Goal: Find contact information: Find contact information

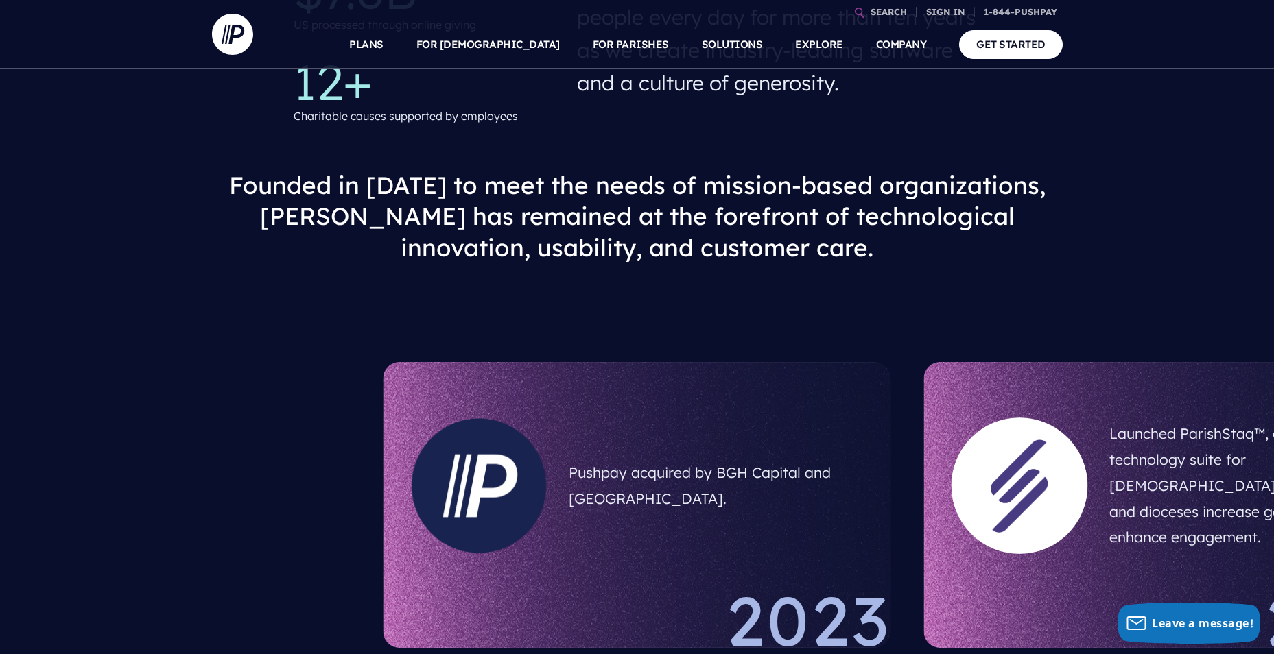
scroll to position [754, 0]
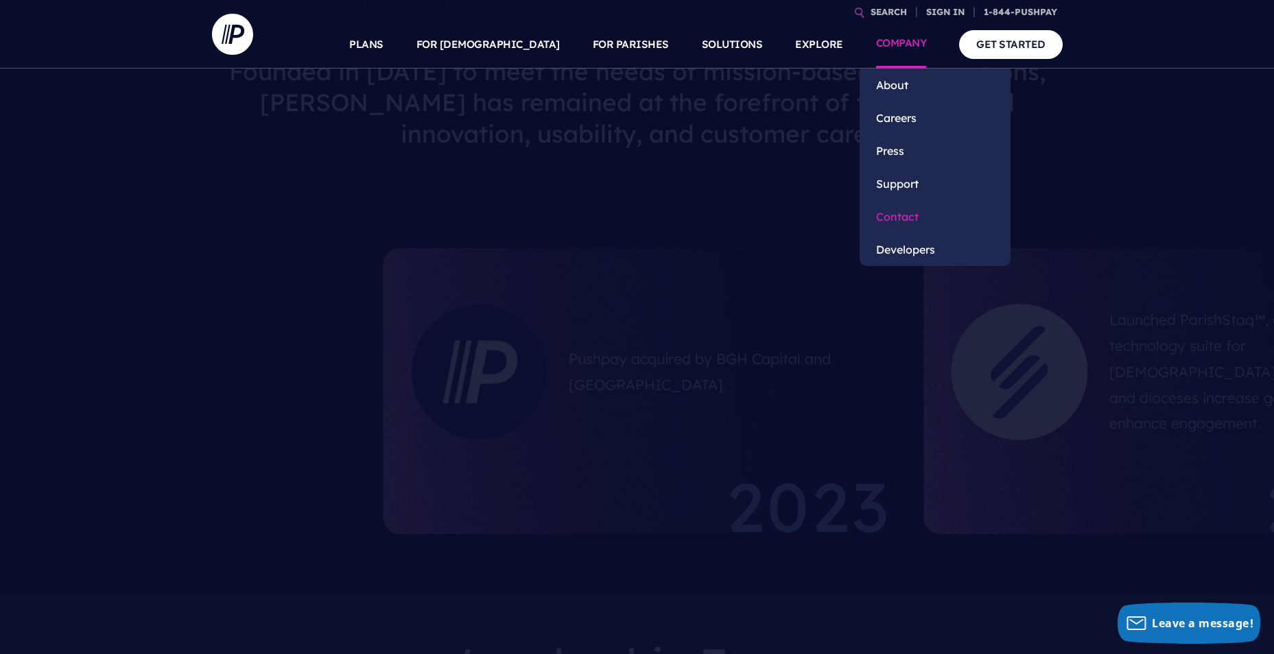
click at [892, 221] on link "Contact" at bounding box center [934, 216] width 151 height 33
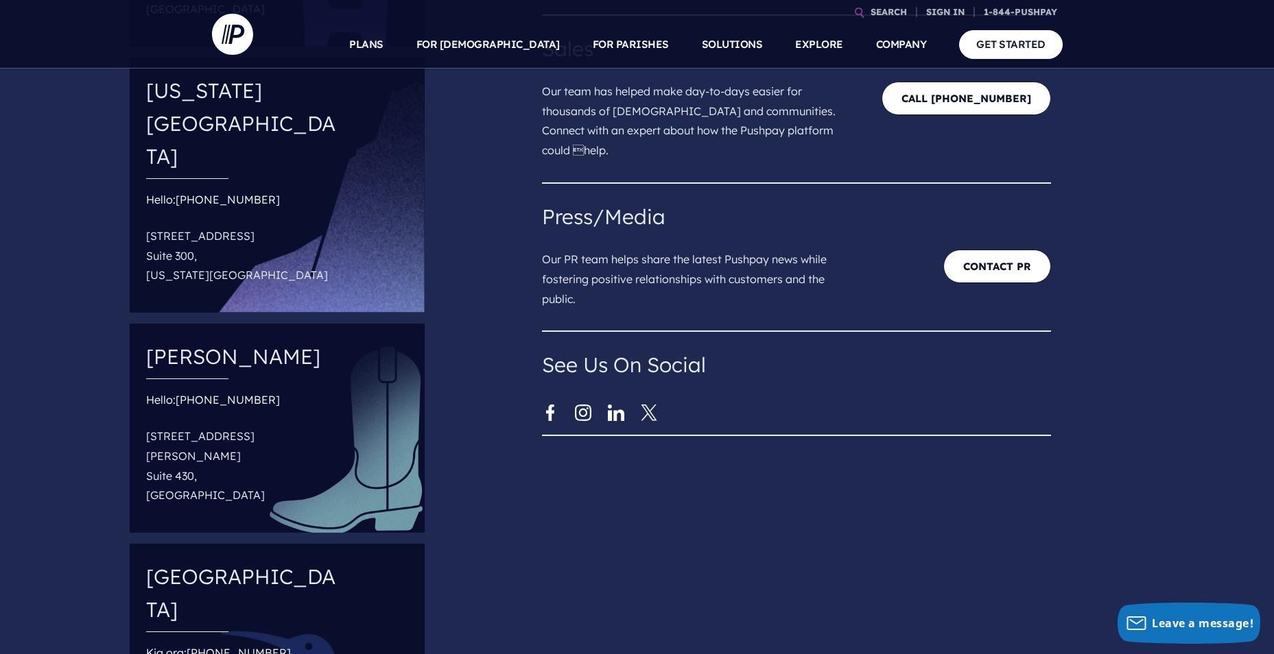
scroll to position [343, 0]
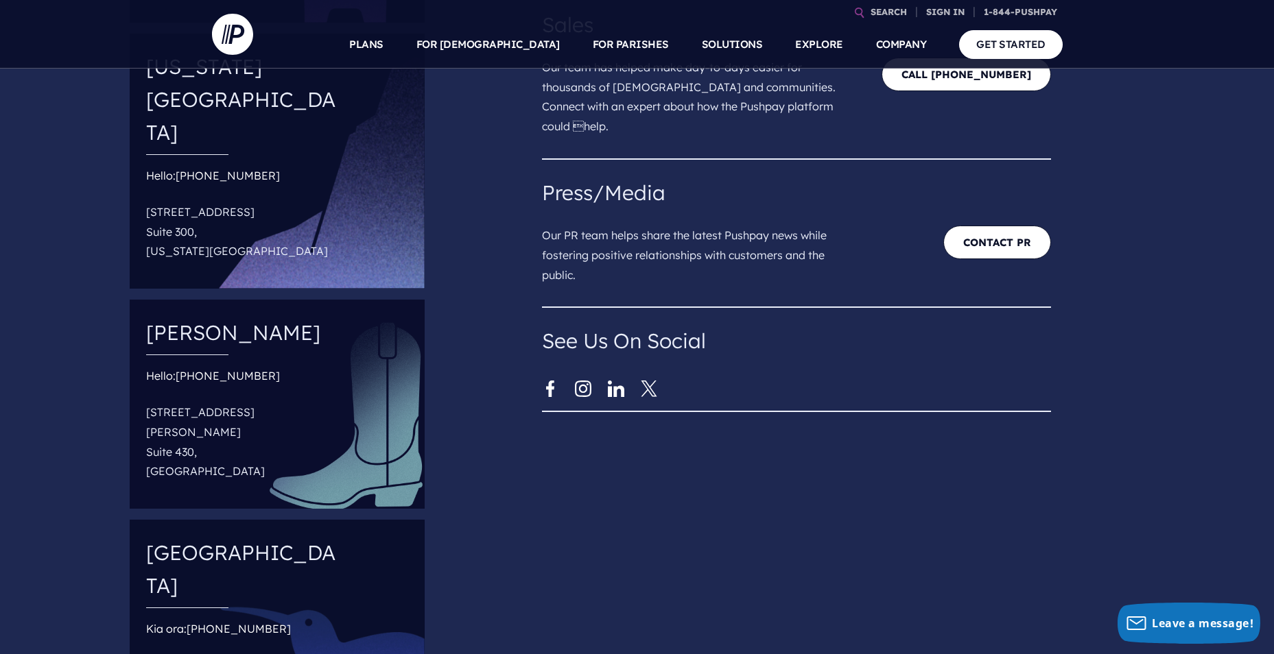
drag, startPoint x: 294, startPoint y: 458, endPoint x: 197, endPoint y: 462, distance: 96.8
copy link "+64-80-099-5045"
click at [648, 470] on div "Connect with Us Customer Support Our help center is the best in the biz. Our cu…" at bounding box center [902, 281] width 743 height 1023
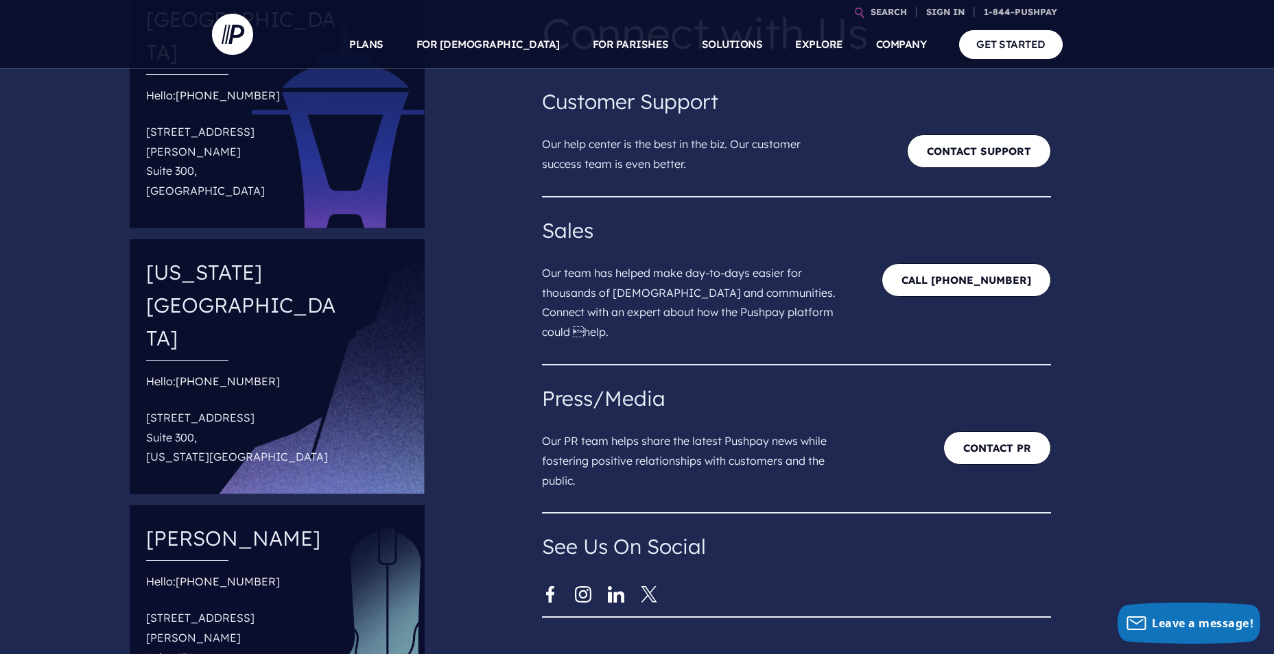
scroll to position [69, 0]
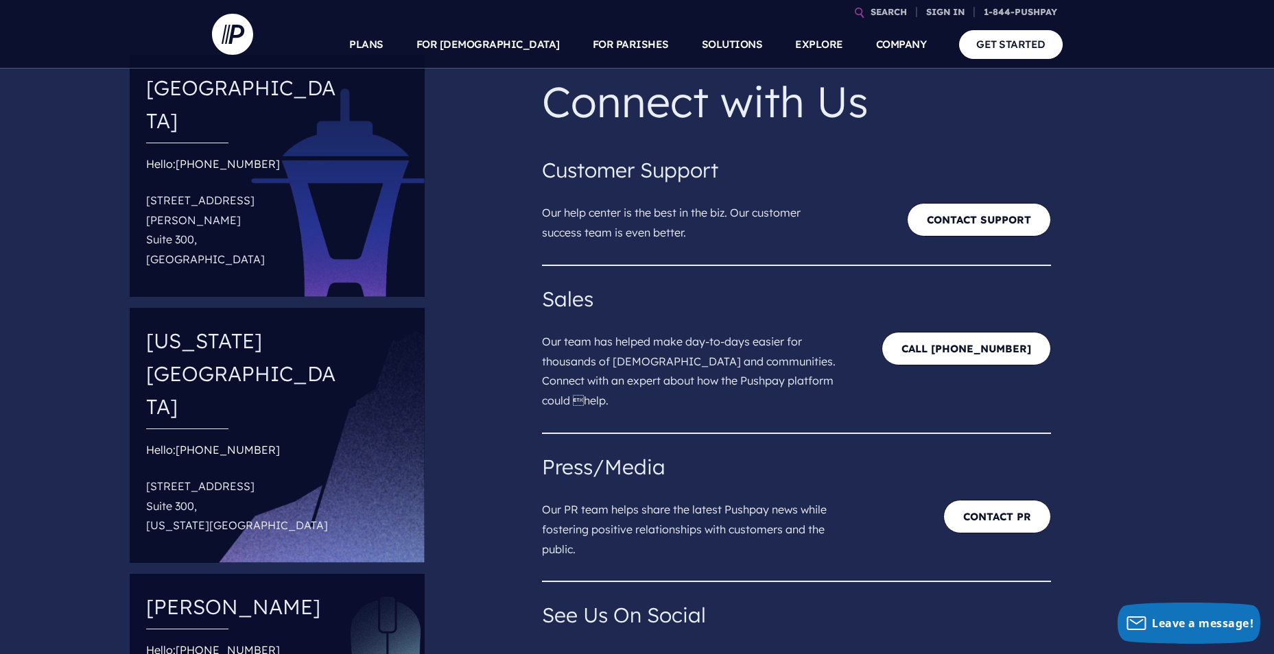
drag, startPoint x: 1035, startPoint y: 355, endPoint x: 1175, endPoint y: 231, distance: 187.1
click at [1175, 231] on div "Connect with Us Customer Support Our help center is the best in the biz. Our cu…" at bounding box center [902, 555] width 743 height 1023
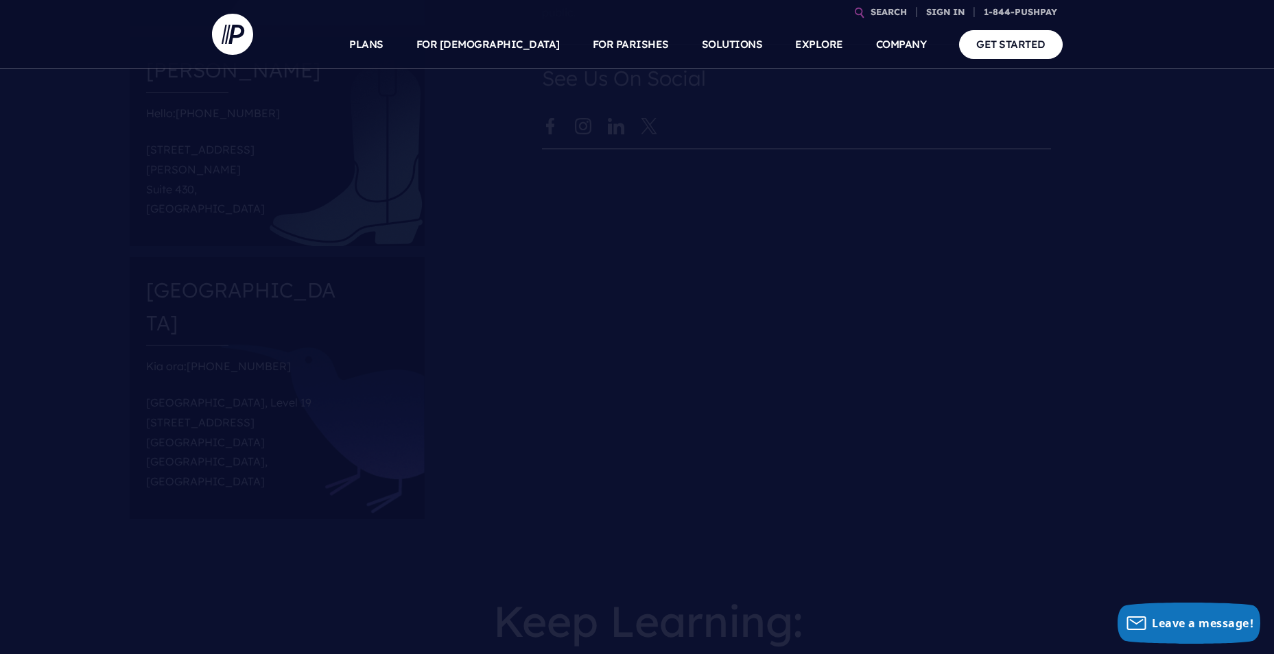
scroll to position [443, 0]
